Goal: Obtain resource: Download file/media

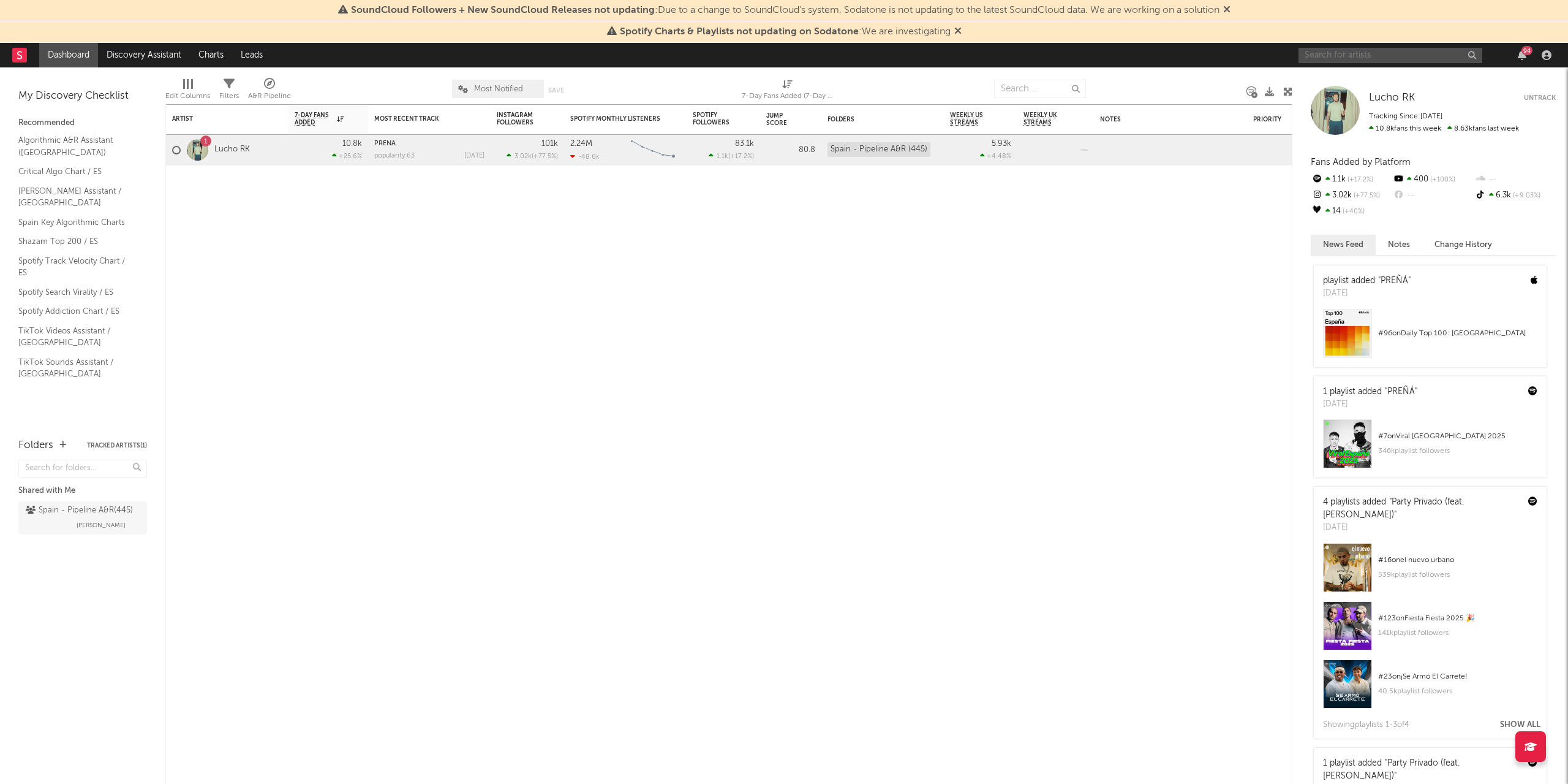
click at [1312, 55] on input "text" at bounding box center [1390, 56] width 183 height 15
type input "[PERSON_NAME]"
click at [1344, 58] on input "[PERSON_NAME]" at bounding box center [1390, 56] width 183 height 15
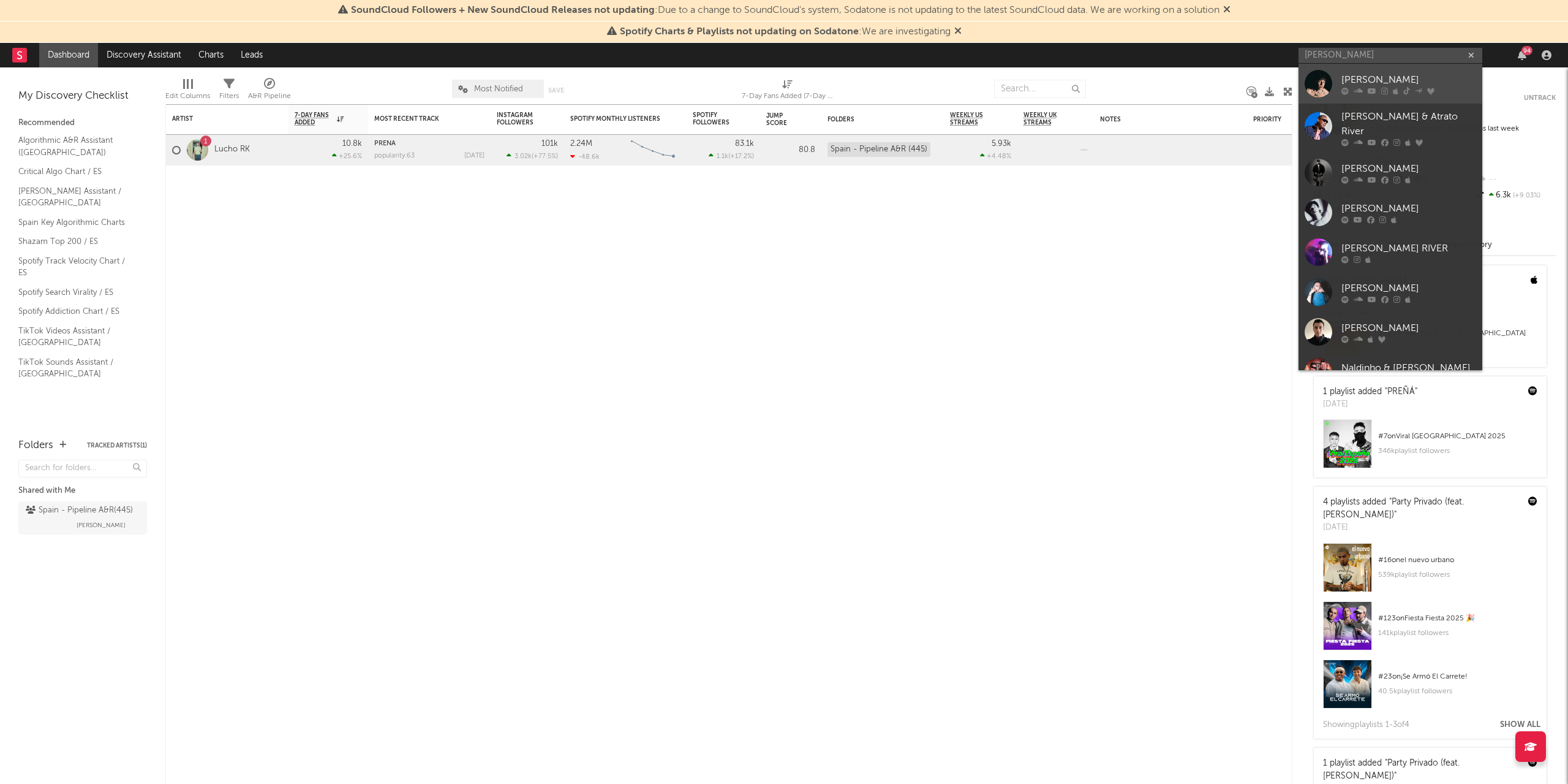
click at [1342, 81] on div "[PERSON_NAME]" at bounding box center [1409, 79] width 135 height 15
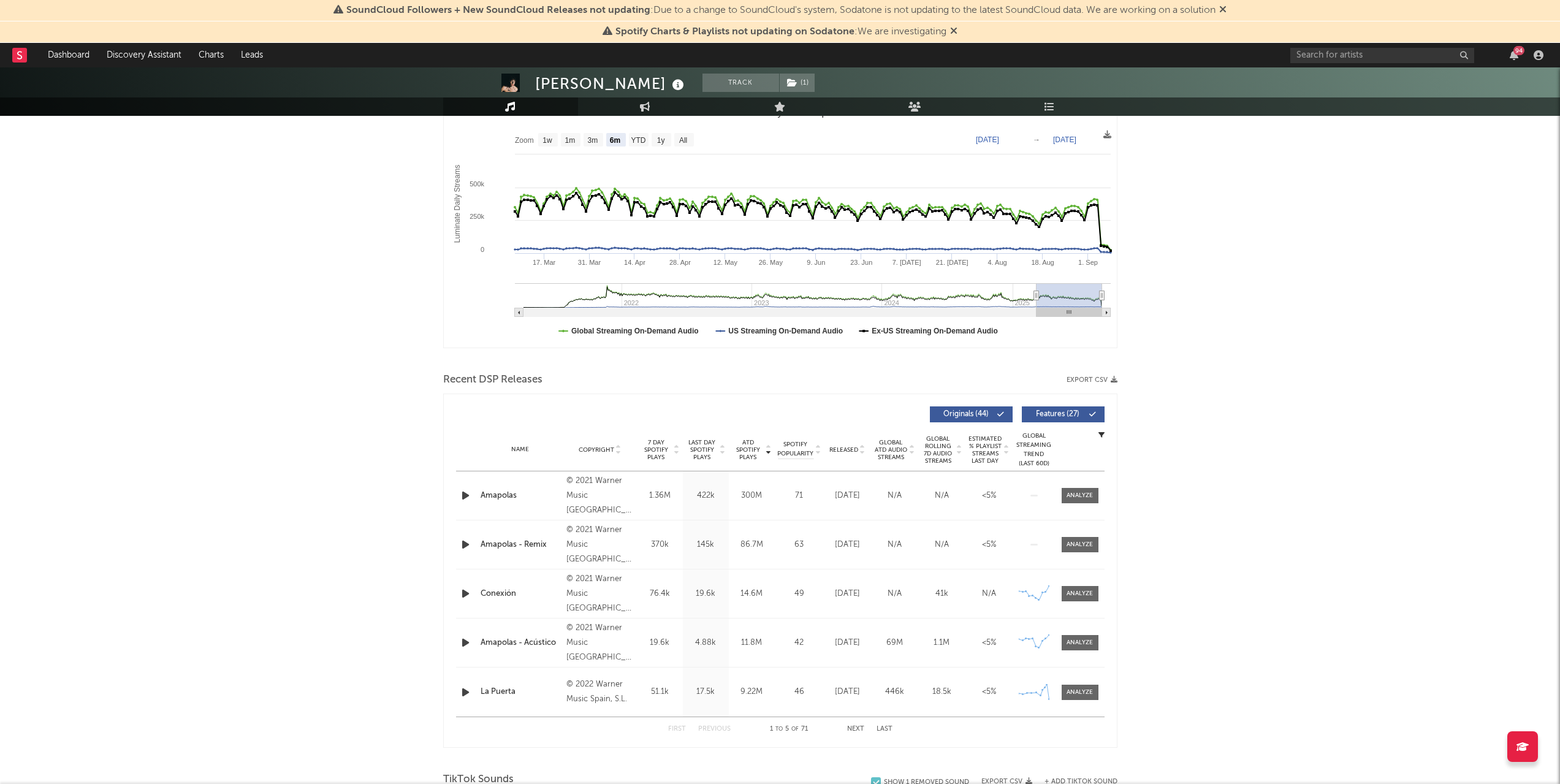
scroll to position [61, 0]
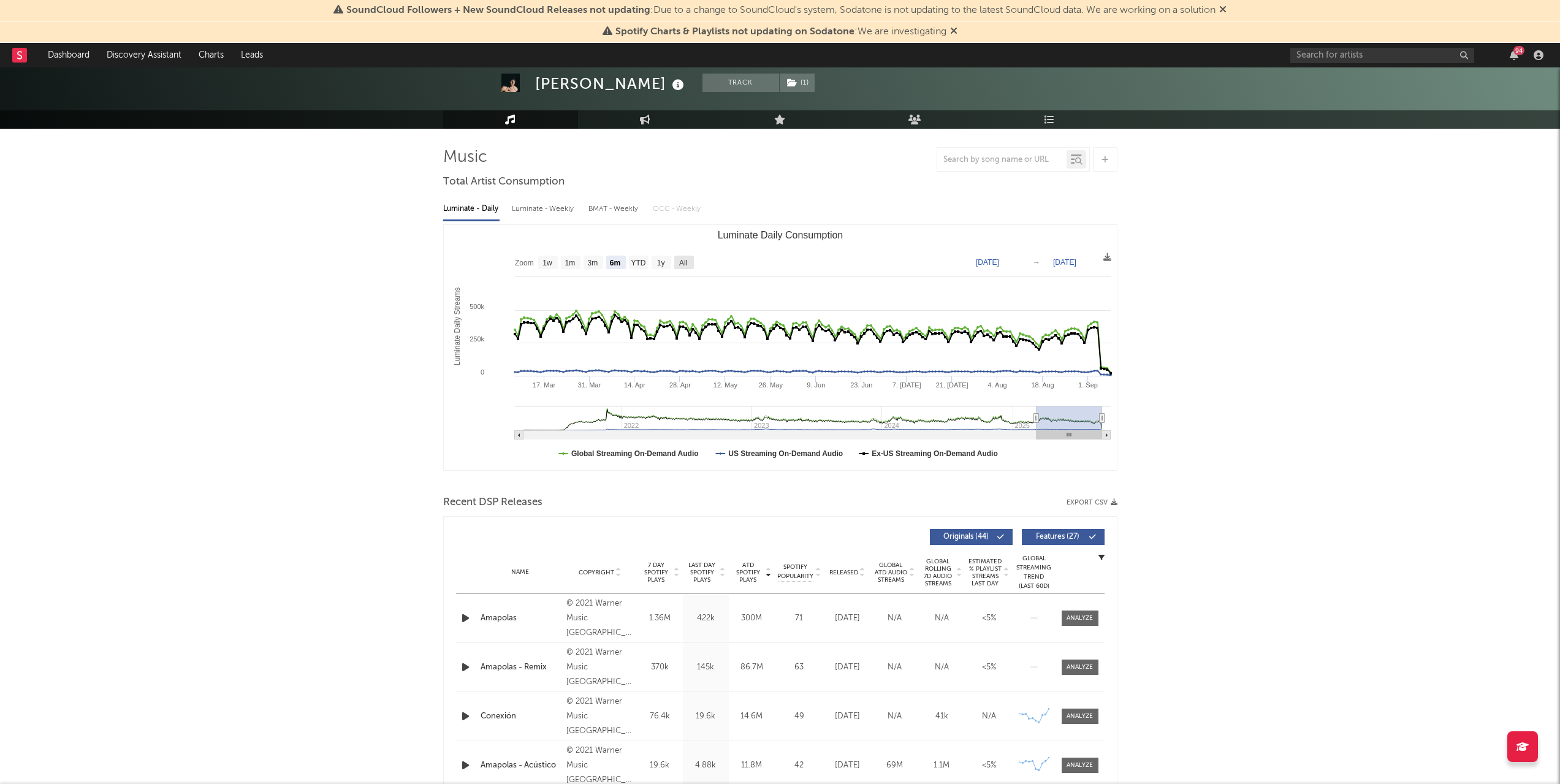
click at [684, 261] on text "All" at bounding box center [682, 262] width 8 height 8
select select "All"
type input "[DATE]"
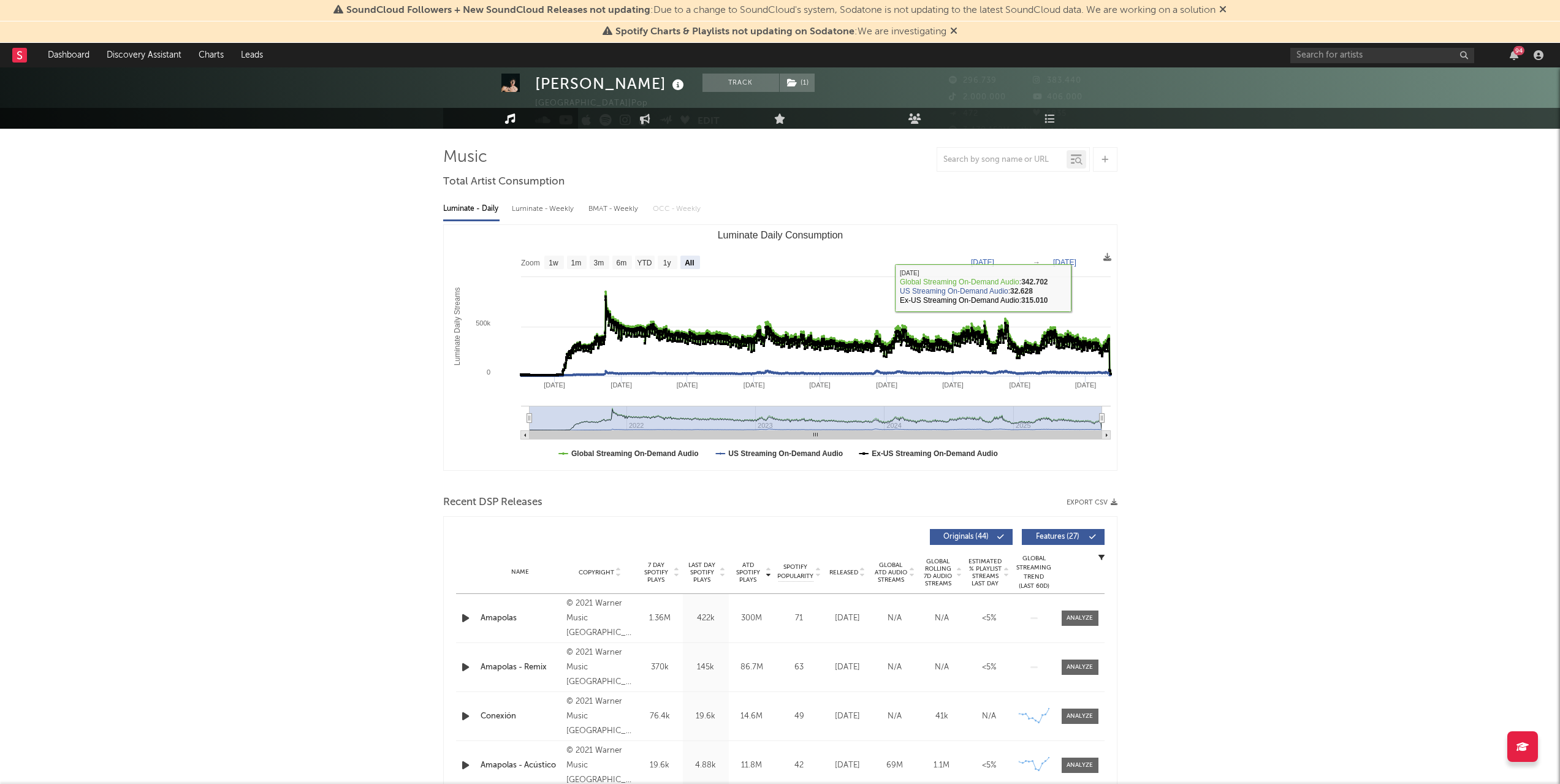
scroll to position [0, 0]
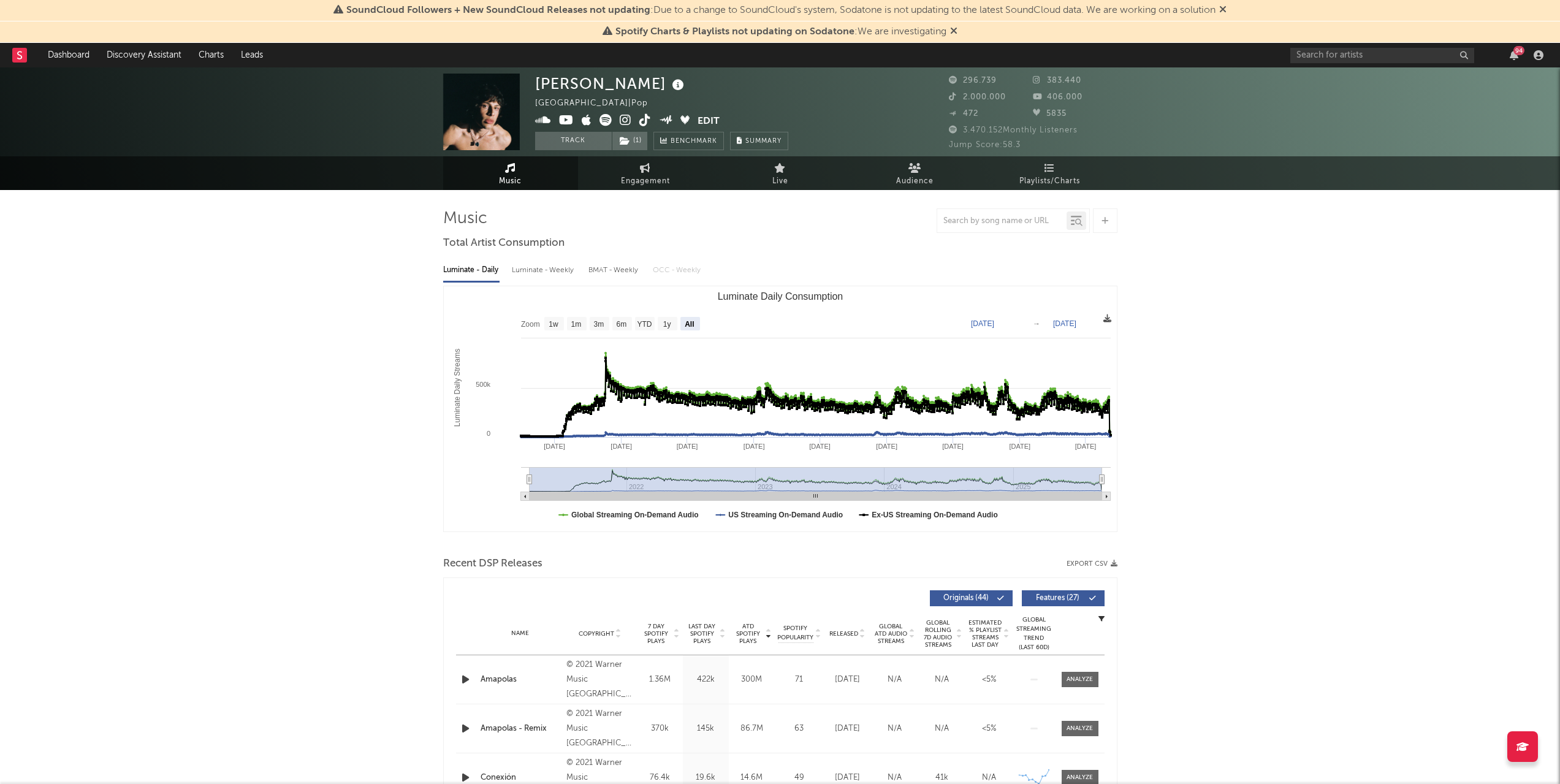
click at [1107, 320] on icon at bounding box center [1107, 318] width 8 height 8
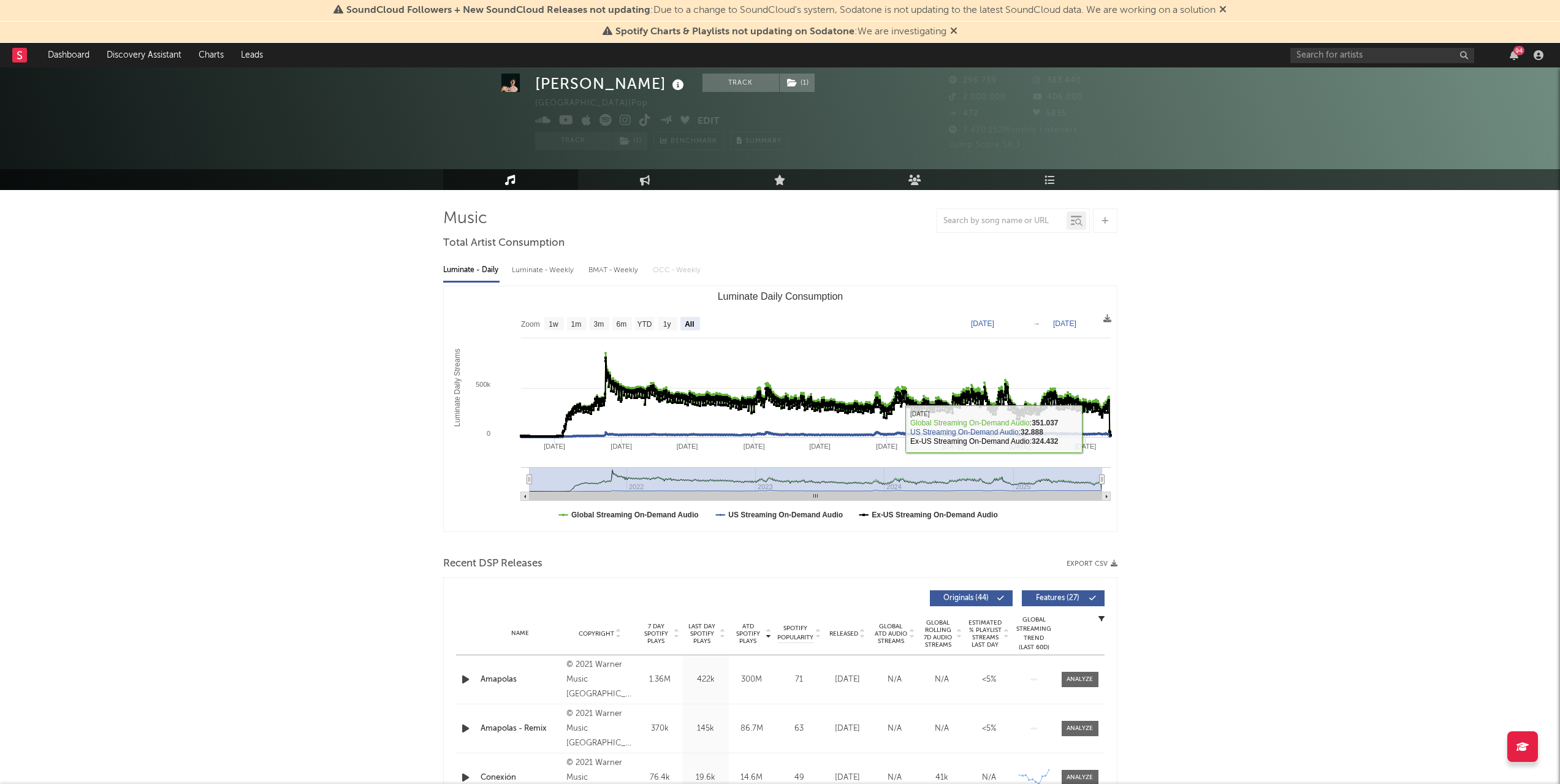
scroll to position [61, 0]
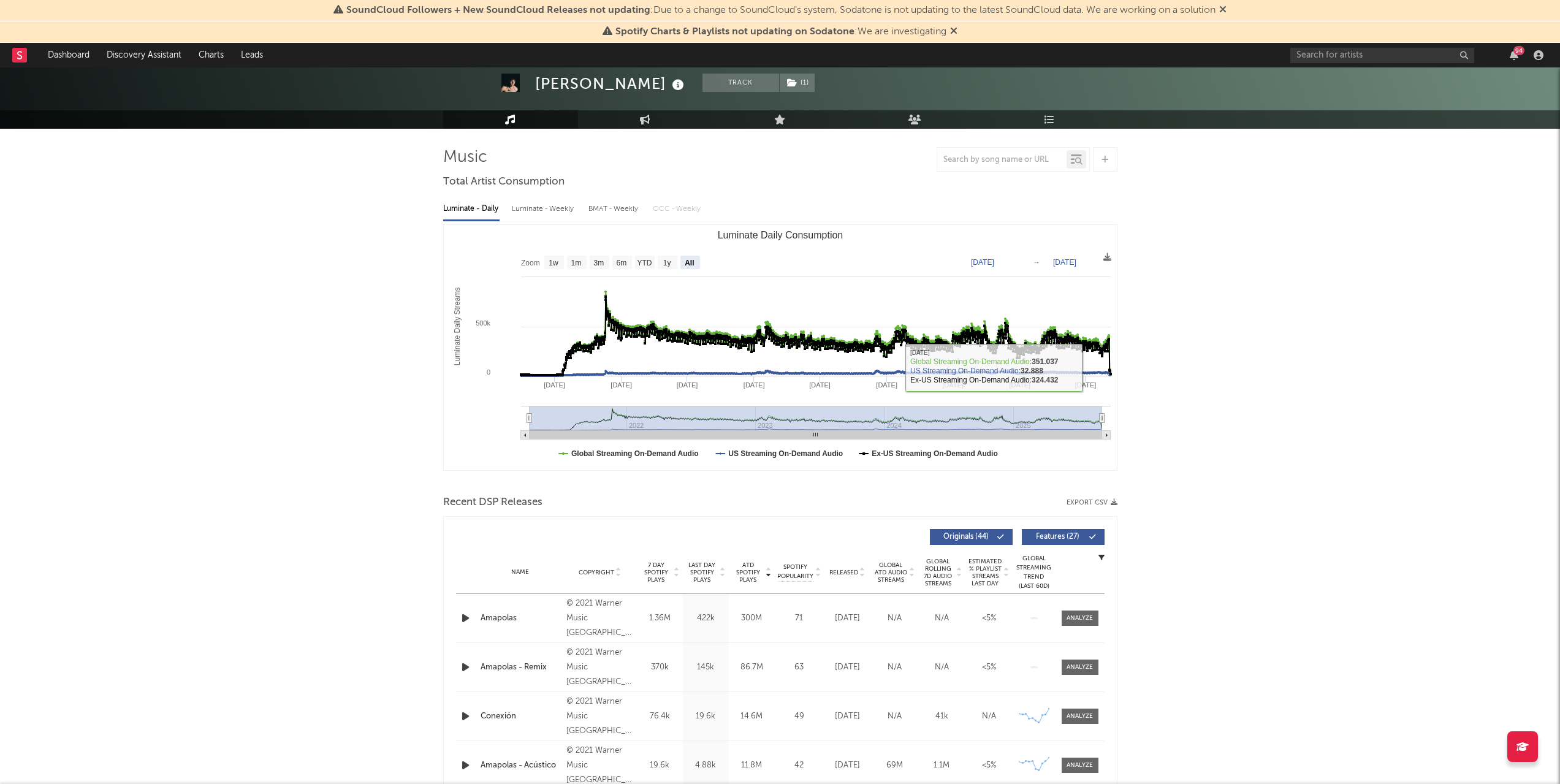
click at [1111, 503] on icon "button" at bounding box center [1114, 502] width 7 height 7
